Goal: Book appointment/travel/reservation

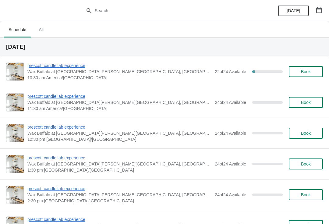
click at [81, 67] on span "prescott candle lab experience" at bounding box center [119, 65] width 184 height 6
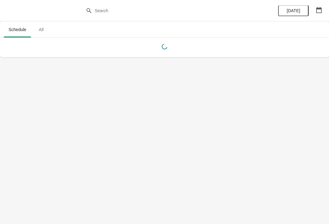
click at [320, 10] on icon "button" at bounding box center [319, 10] width 6 height 6
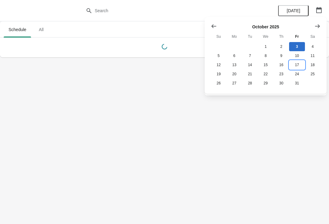
click at [300, 65] on button "17" at bounding box center [297, 64] width 16 height 9
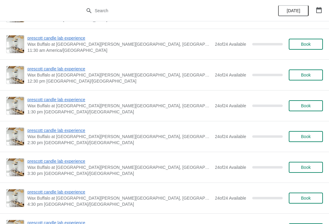
scroll to position [53, 0]
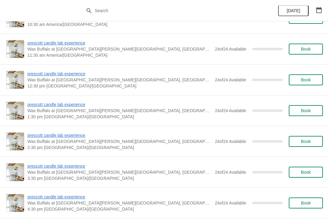
click at [71, 50] on span "Wax Buffalo at [GEOGRAPHIC_DATA][PERSON_NAME][GEOGRAPHIC_DATA], [GEOGRAPHIC_DAT…" at bounding box center [119, 49] width 184 height 6
click at [80, 45] on span "prescott candle lab experience" at bounding box center [119, 43] width 184 height 6
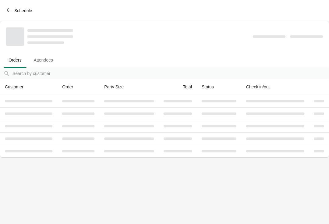
scroll to position [0, 0]
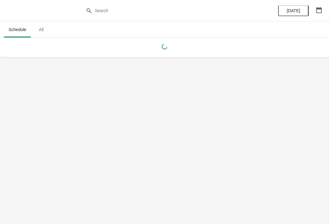
click at [321, 10] on icon "button" at bounding box center [319, 10] width 6 height 6
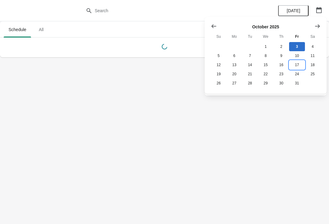
click at [298, 68] on button "17" at bounding box center [297, 64] width 16 height 9
